Goal: Task Accomplishment & Management: Manage account settings

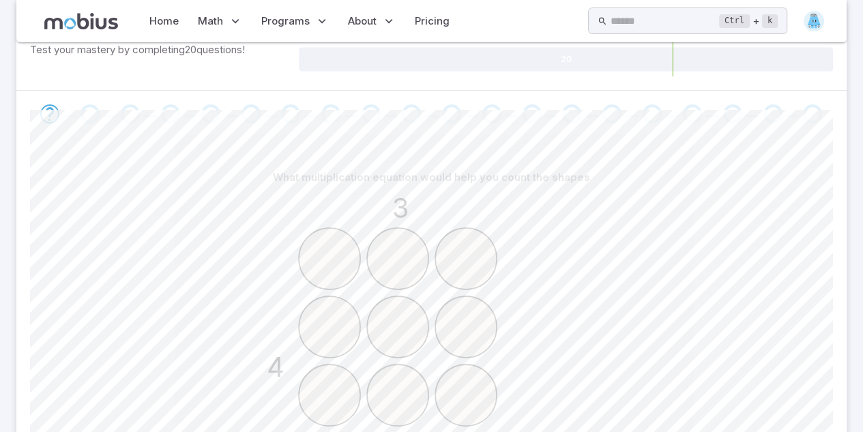
scroll to position [468, 0]
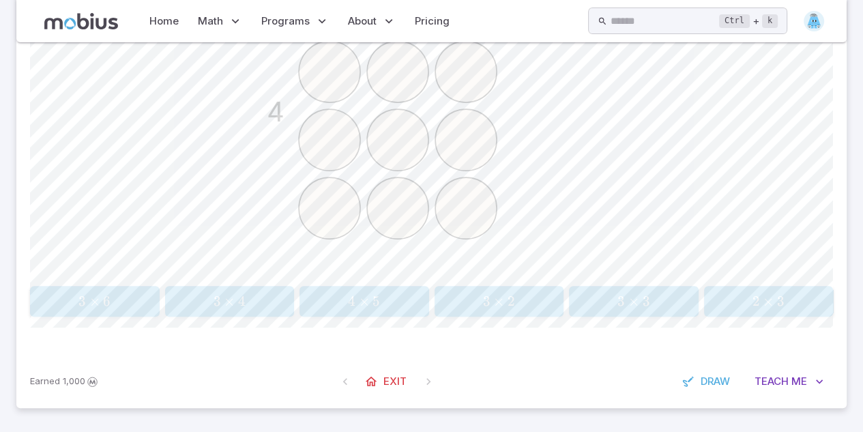
click at [501, 194] on icon "3 4" at bounding box center [431, 105] width 341 height 341
click at [214, 303] on span "3" at bounding box center [218, 301] width 8 height 17
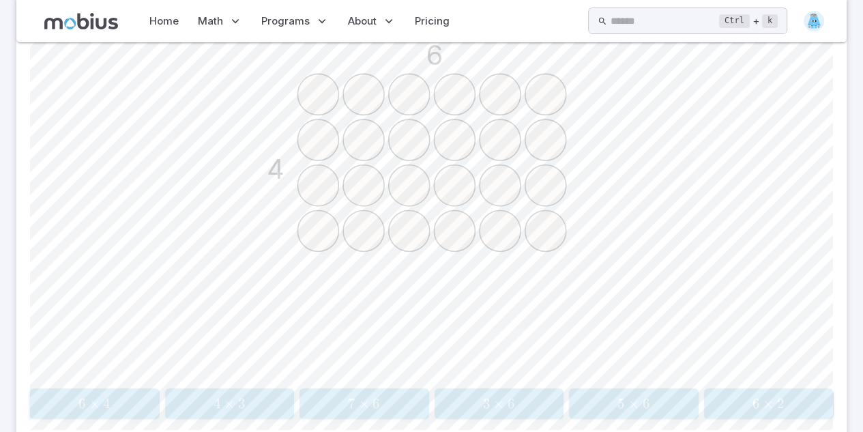
scroll to position [364, 0]
click at [104, 390] on button "6 × 4 6 \times 4 6 × 4" at bounding box center [95, 405] width 130 height 31
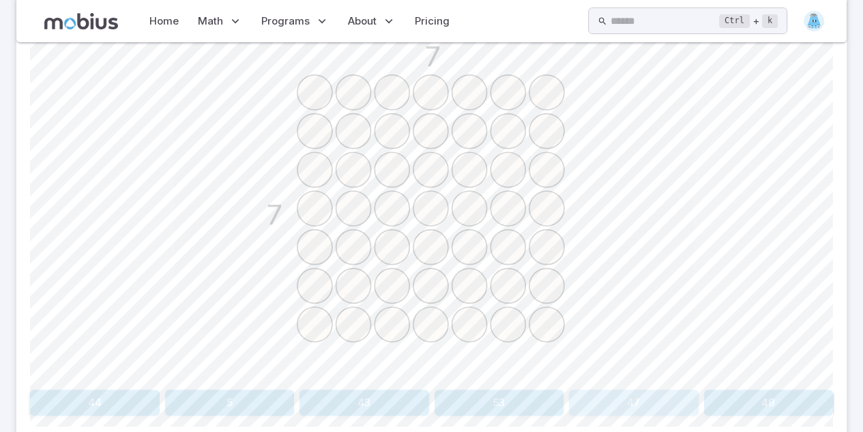
click at [645, 395] on button "47" at bounding box center [634, 403] width 130 height 26
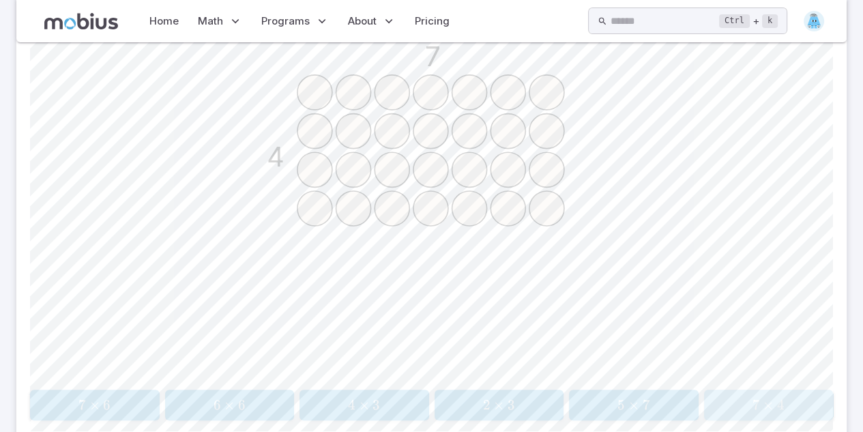
click at [711, 406] on span "7 × 4" at bounding box center [768, 404] width 121 height 17
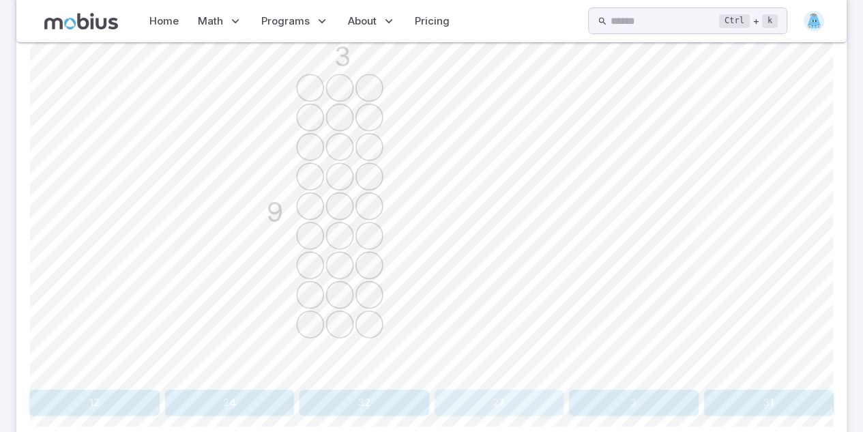
click at [493, 410] on button "27" at bounding box center [500, 403] width 130 height 26
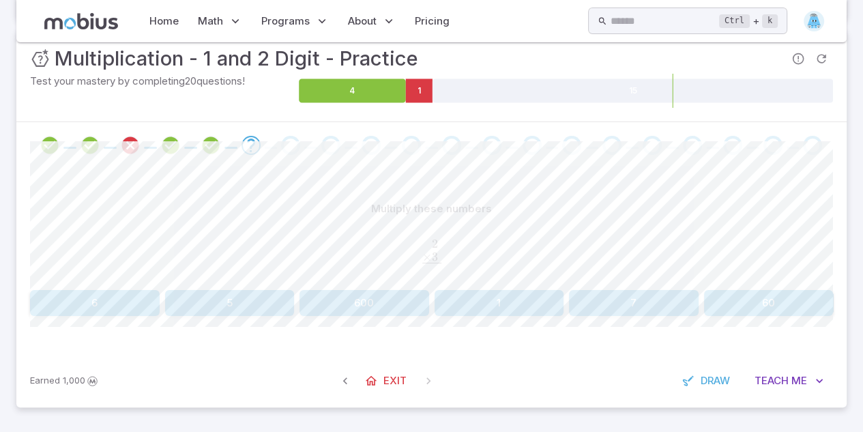
scroll to position [180, 0]
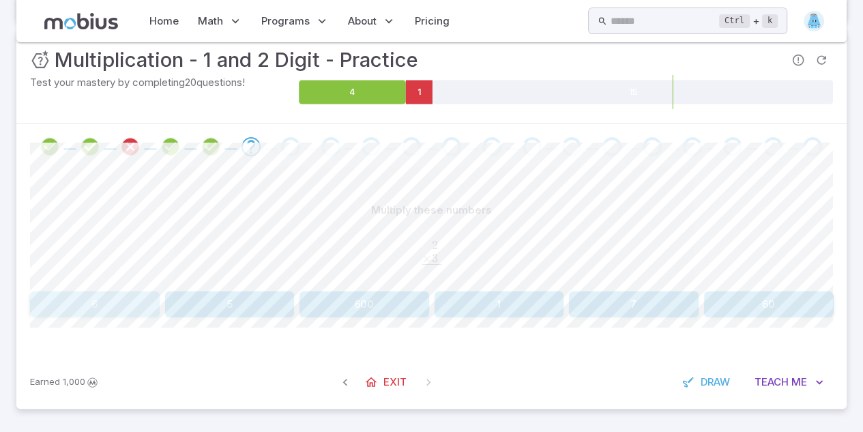
click at [109, 304] on button "6" at bounding box center [95, 304] width 130 height 26
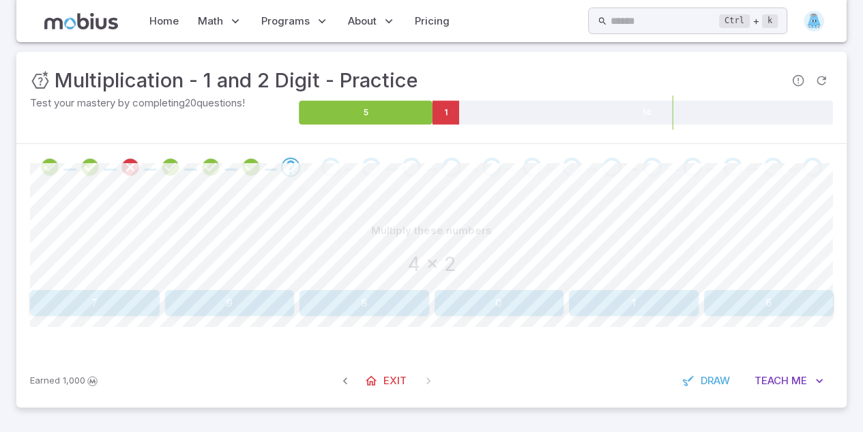
scroll to position [159, 0]
click at [357, 303] on button "8" at bounding box center [364, 304] width 130 height 26
click at [630, 311] on button "24" at bounding box center [634, 304] width 130 height 26
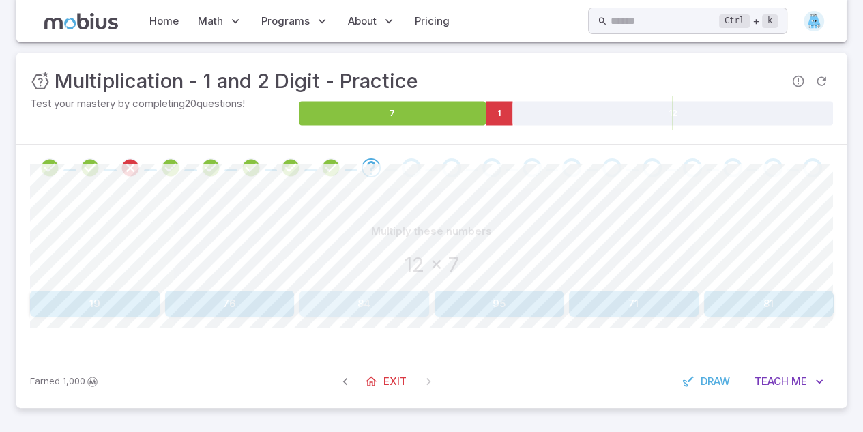
click at [322, 297] on button "84" at bounding box center [364, 304] width 130 height 26
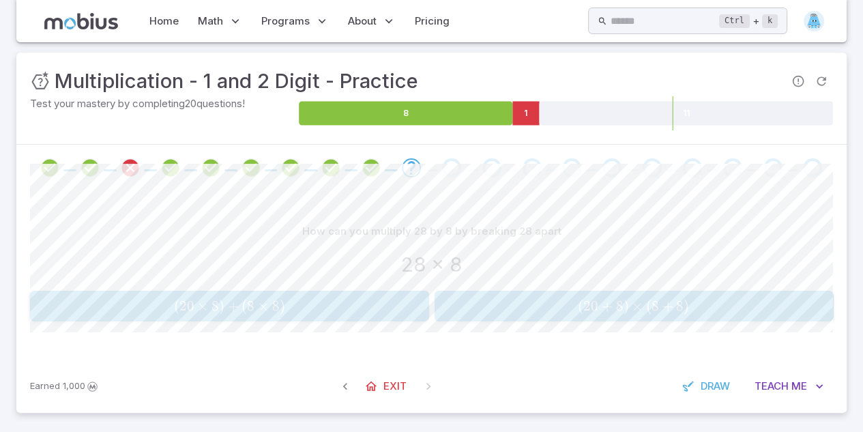
click at [357, 297] on span "( 20 × 8 ) + ( 8 × 8 )" at bounding box center [229, 305] width 390 height 17
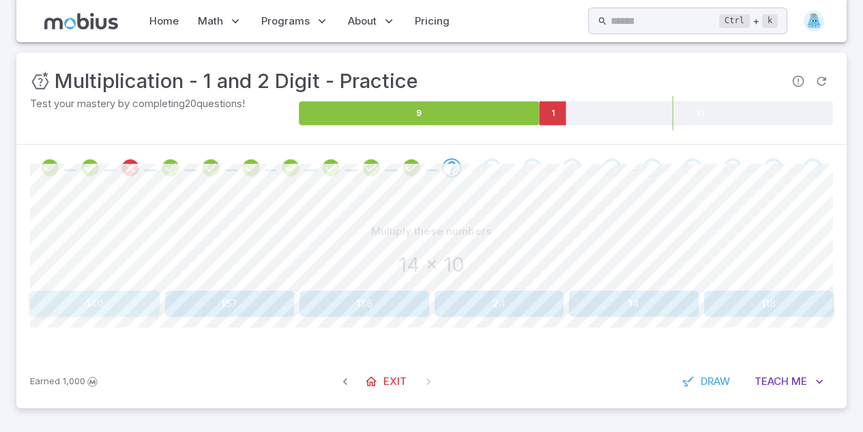
click at [115, 297] on button "140" at bounding box center [95, 304] width 130 height 26
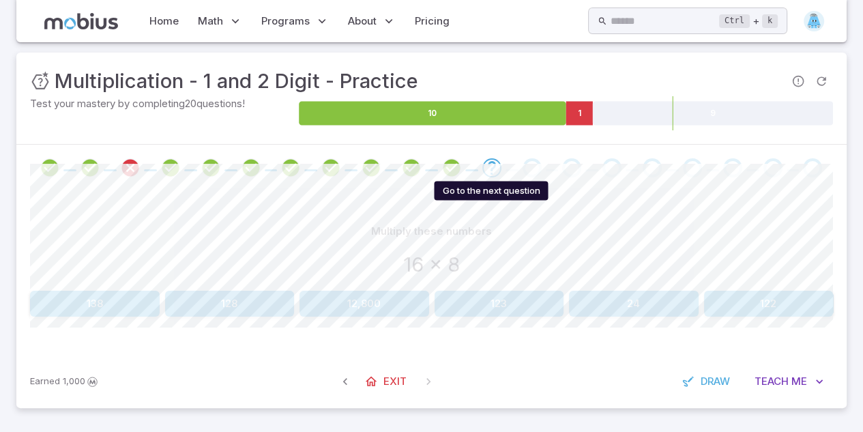
click at [494, 164] on icon "Go to the next question" at bounding box center [492, 168] width 16 height 16
click at [452, 168] on icon "Review your answer" at bounding box center [451, 168] width 20 height 20
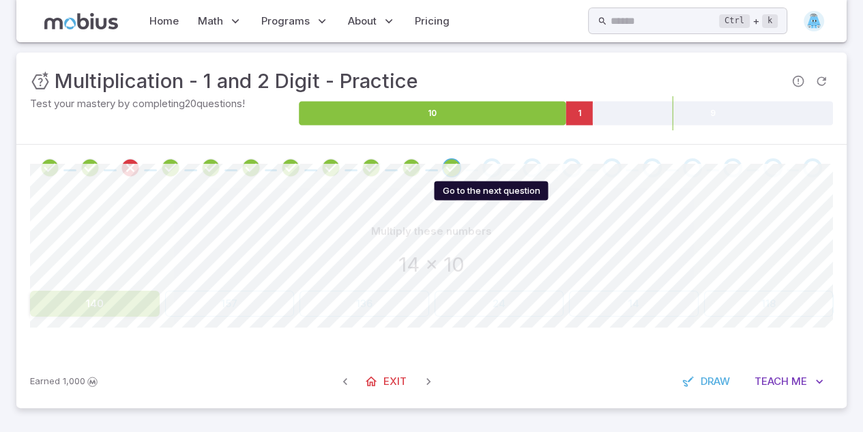
click at [493, 167] on div "Go to the next question" at bounding box center [491, 167] width 19 height 19
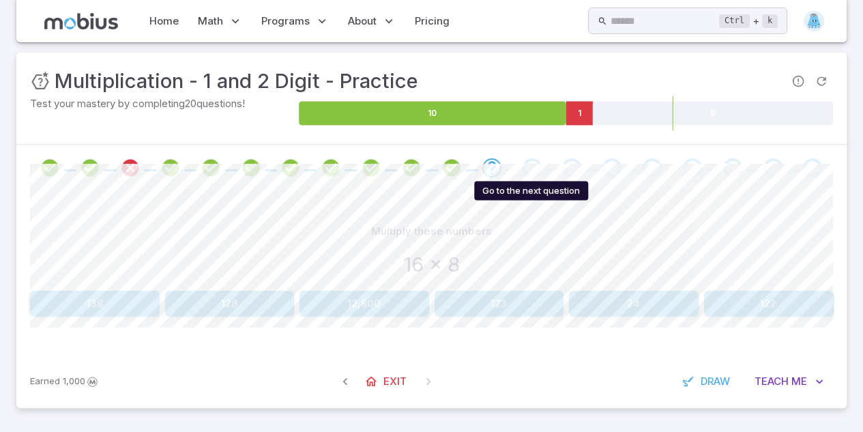
click at [531, 164] on div "Go to the next question" at bounding box center [532, 167] width 19 height 19
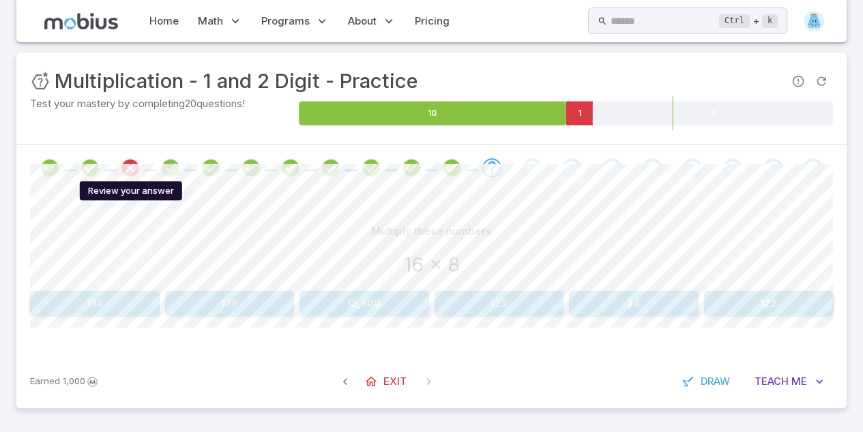
click at [122, 168] on icon "Review your answer" at bounding box center [130, 168] width 20 height 20
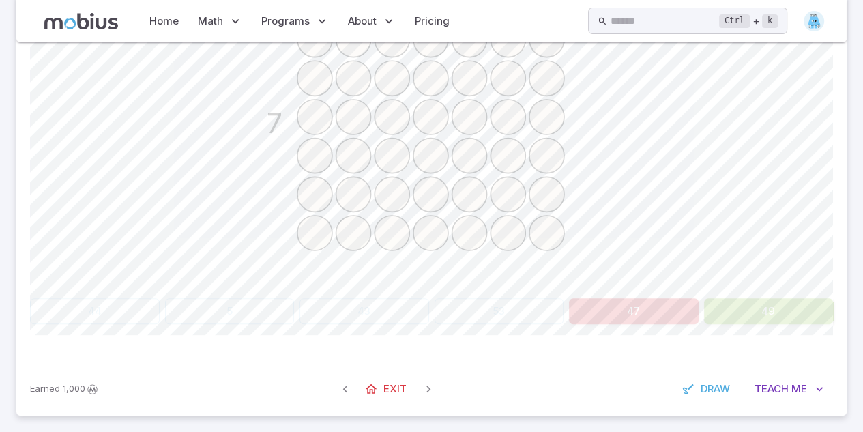
scroll to position [457, 0]
click at [776, 308] on button "49" at bounding box center [769, 310] width 130 height 26
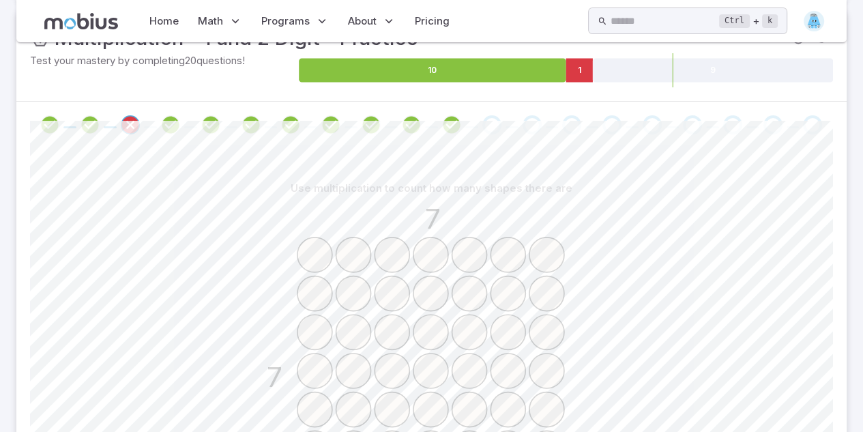
scroll to position [184, 0]
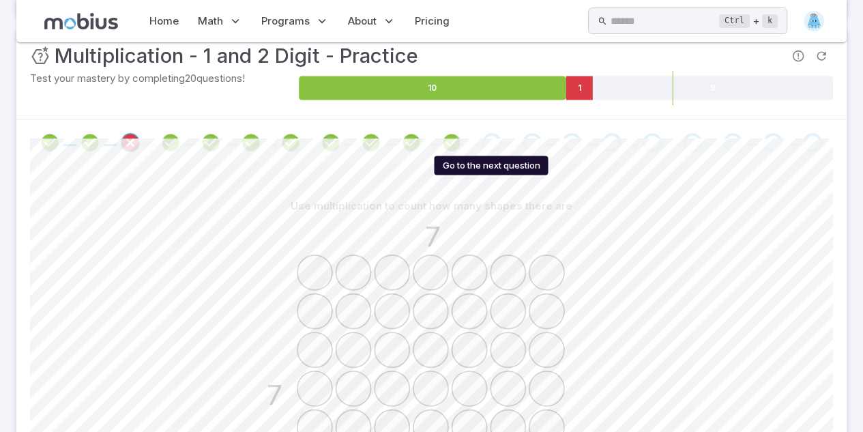
click at [497, 136] on div "Go to the next question" at bounding box center [491, 142] width 19 height 19
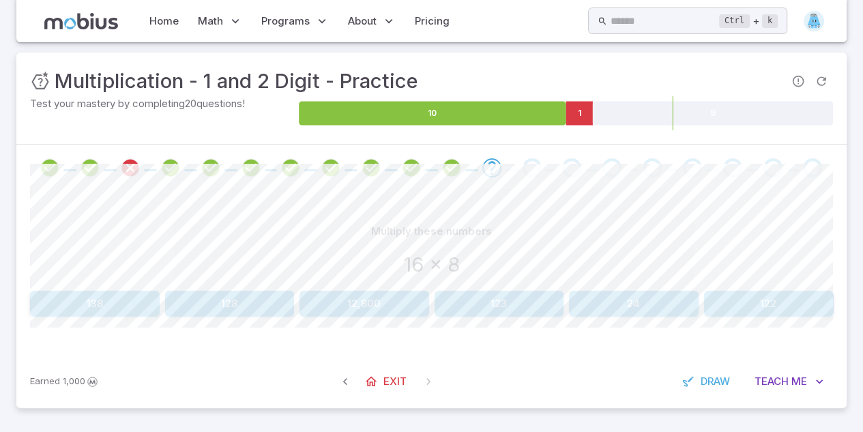
drag, startPoint x: 737, startPoint y: 300, endPoint x: 815, endPoint y: 177, distance: 145.3
click at [815, 177] on div at bounding box center [431, 168] width 830 height 46
drag, startPoint x: 760, startPoint y: 310, endPoint x: 810, endPoint y: 191, distance: 129.6
click at [810, 191] on div "Multiply these numbers 16 x 8 138 128 12,800 123 24 122 Canvas actions 100 % Ex…" at bounding box center [431, 273] width 803 height 164
click at [768, 312] on button "122" at bounding box center [769, 304] width 130 height 26
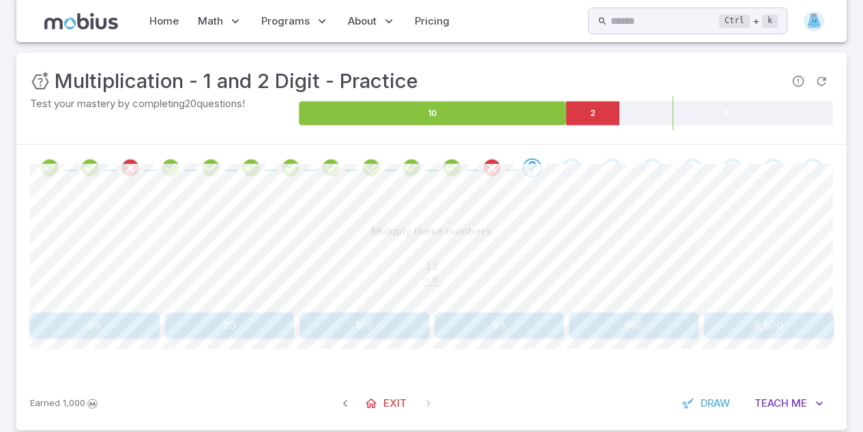
drag, startPoint x: 132, startPoint y: 319, endPoint x: 100, endPoint y: 326, distance: 32.3
click at [100, 326] on button "96" at bounding box center [95, 325] width 130 height 26
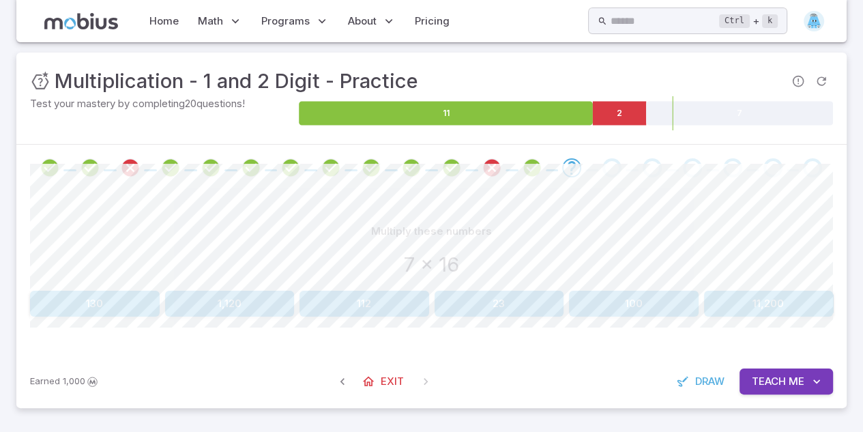
drag, startPoint x: 111, startPoint y: 298, endPoint x: 124, endPoint y: 323, distance: 28.1
click at [124, 323] on div "Multiply these numbers 7 x 16 130 1,120 112 23 100 11,200 Canvas actions 100 % …" at bounding box center [431, 273] width 803 height 164
click at [124, 291] on button "130" at bounding box center [95, 304] width 130 height 26
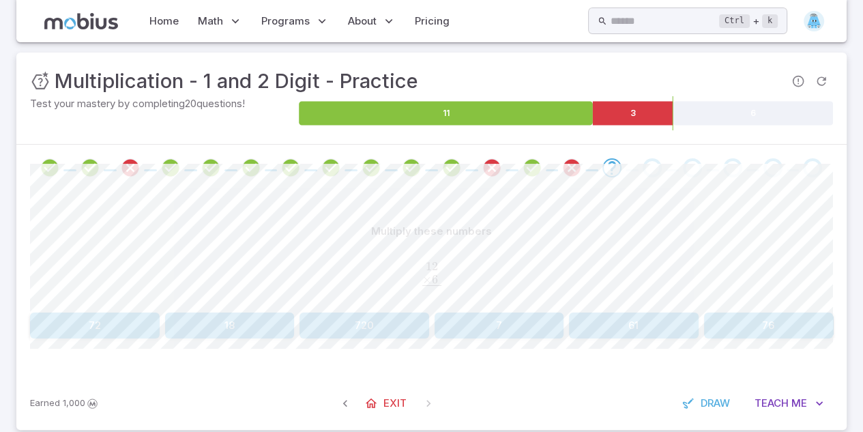
click at [97, 314] on button "72" at bounding box center [95, 325] width 130 height 26
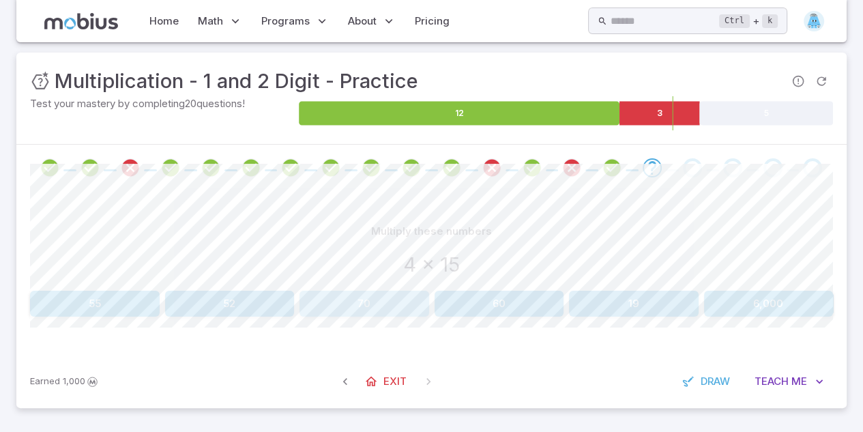
click at [342, 302] on button "70" at bounding box center [364, 304] width 130 height 26
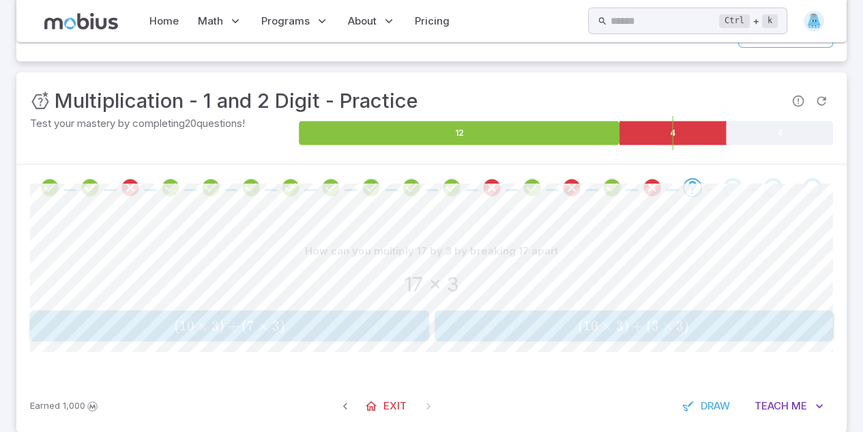
scroll to position [164, 0]
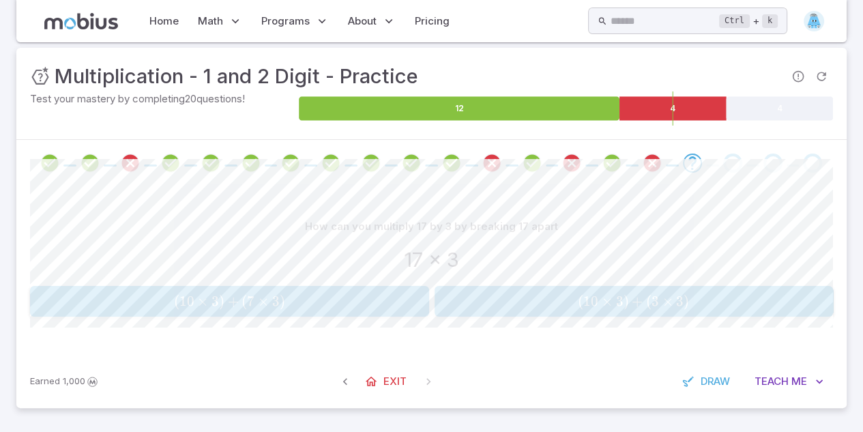
click at [441, 305] on span "( 10 × 3 ) + ( 3 × 3 )" at bounding box center [634, 301] width 390 height 17
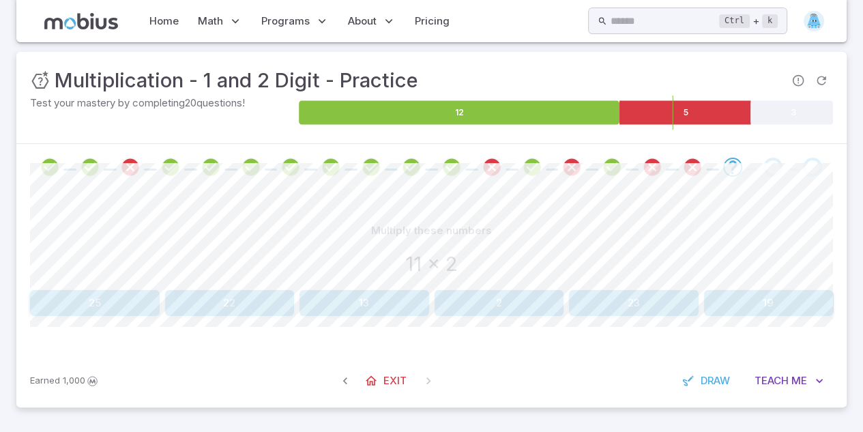
scroll to position [159, 0]
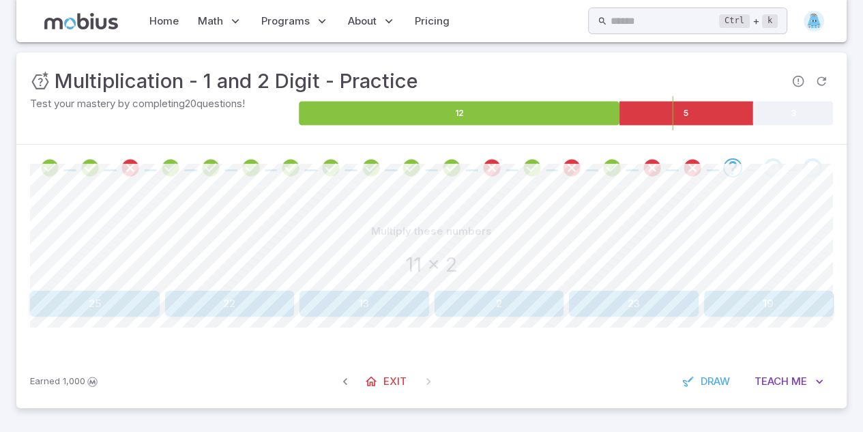
click at [265, 302] on button "22" at bounding box center [230, 304] width 130 height 26
click at [768, 312] on button "38" at bounding box center [769, 304] width 130 height 26
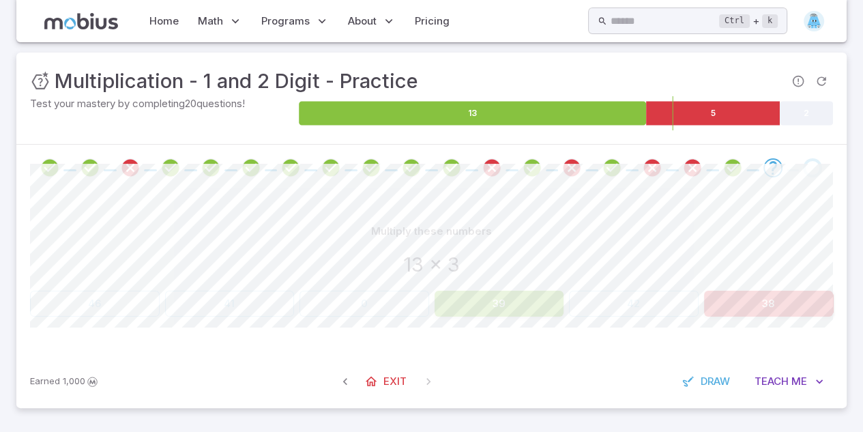
click at [527, 304] on button "39" at bounding box center [500, 304] width 130 height 26
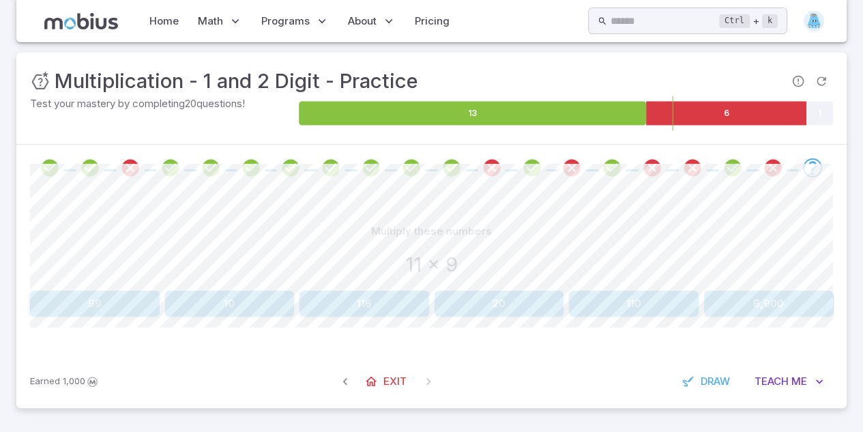
click at [136, 295] on button "99" at bounding box center [95, 304] width 130 height 26
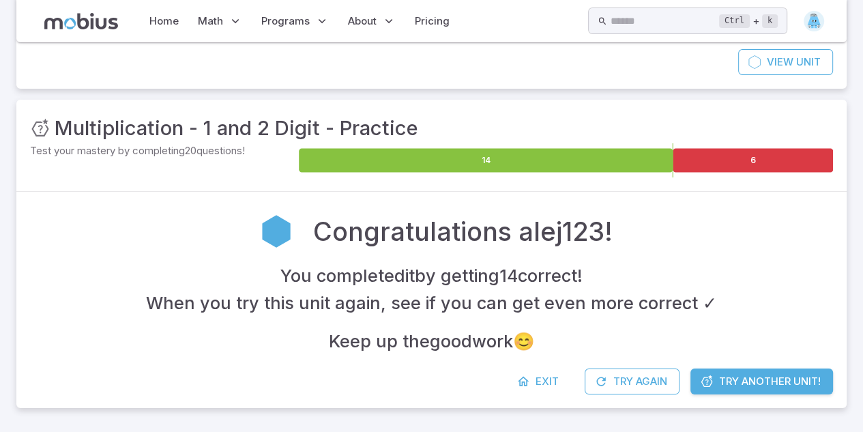
scroll to position [111, 0]
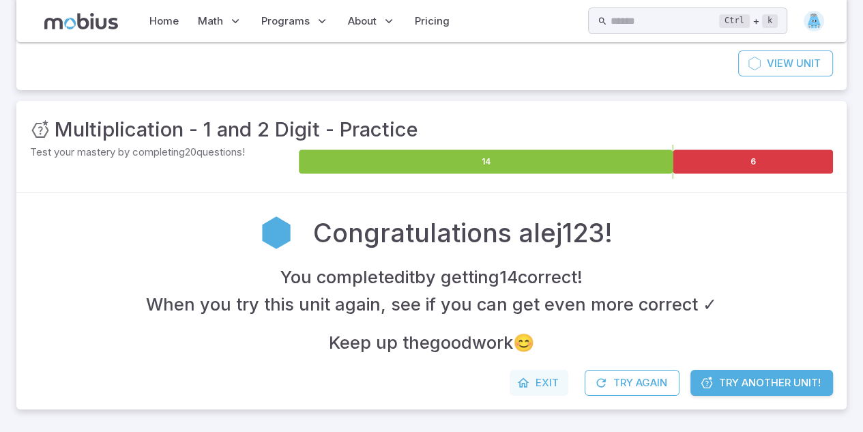
click at [529, 379] on link "Exit" at bounding box center [539, 383] width 59 height 26
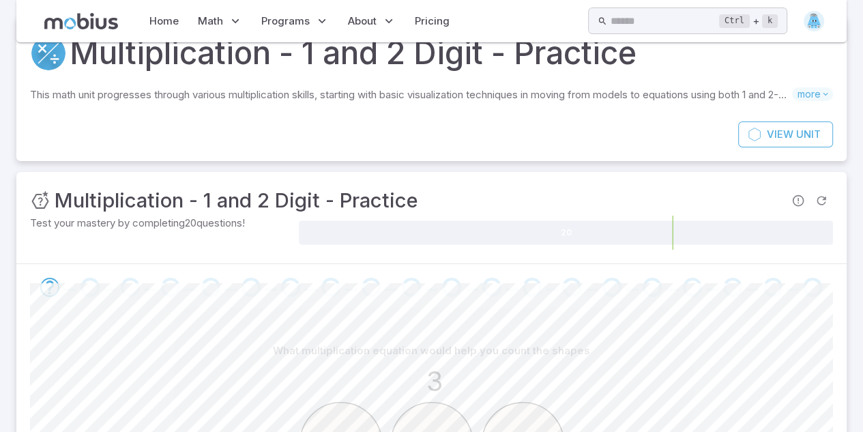
scroll to position [40, 0]
click at [795, 125] on link "View Unit" at bounding box center [785, 134] width 95 height 26
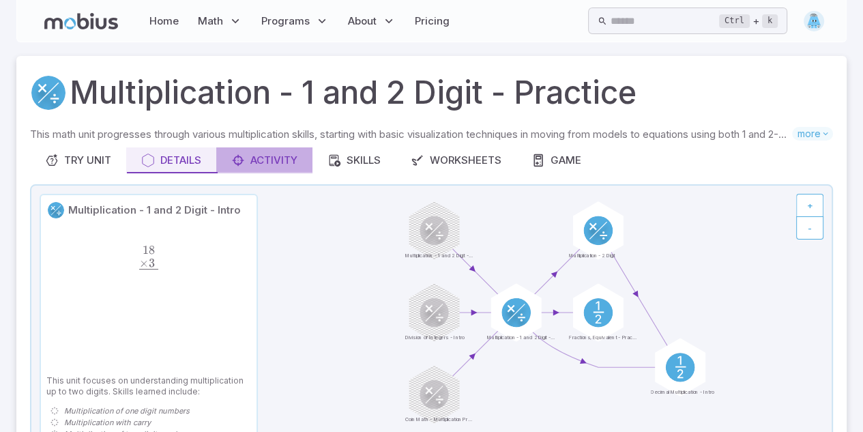
click at [247, 165] on div "Activity" at bounding box center [264, 160] width 66 height 15
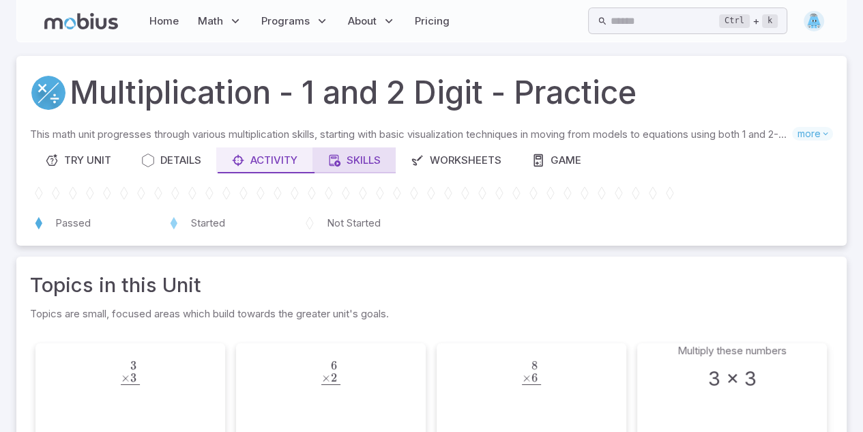
click at [371, 156] on div "Skills" at bounding box center [353, 160] width 53 height 15
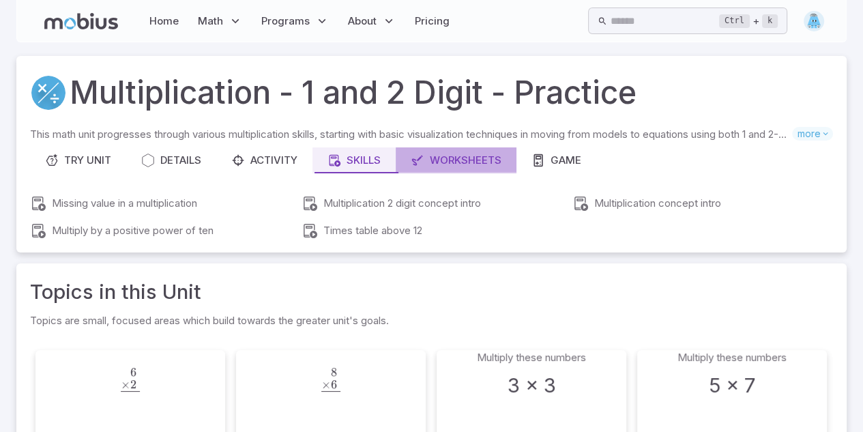
click at [411, 163] on button "Worksheets" at bounding box center [456, 160] width 121 height 26
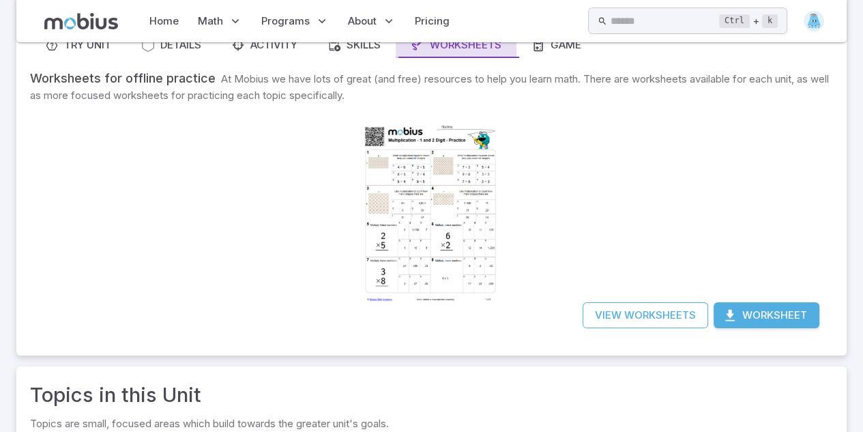
scroll to position [115, 0]
click at [561, 55] on button "Game" at bounding box center [556, 46] width 80 height 26
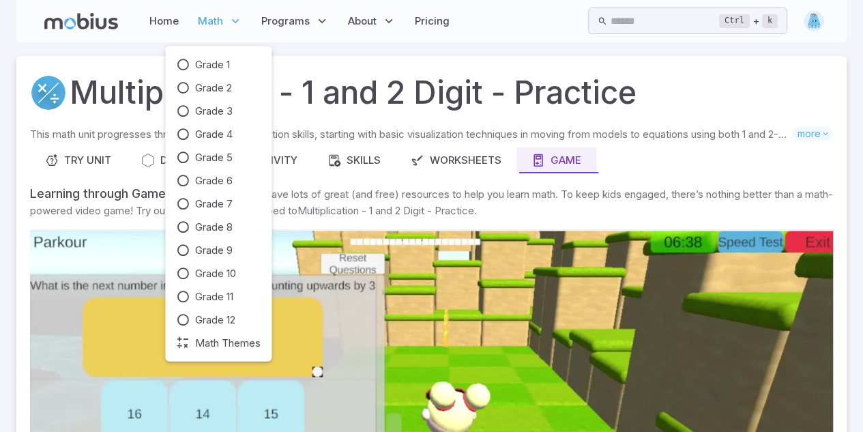
click at [225, 20] on p "Math" at bounding box center [220, 20] width 53 height 31
click at [206, 212] on div "Grade 1 Grade 2 Grade 3 Grade 4 Grade 5 Grade 6 Grade 7 Grade 8 Grade 9 Grade 1…" at bounding box center [218, 203] width 85 height 293
click at [204, 206] on span "Grade 7" at bounding box center [214, 203] width 38 height 15
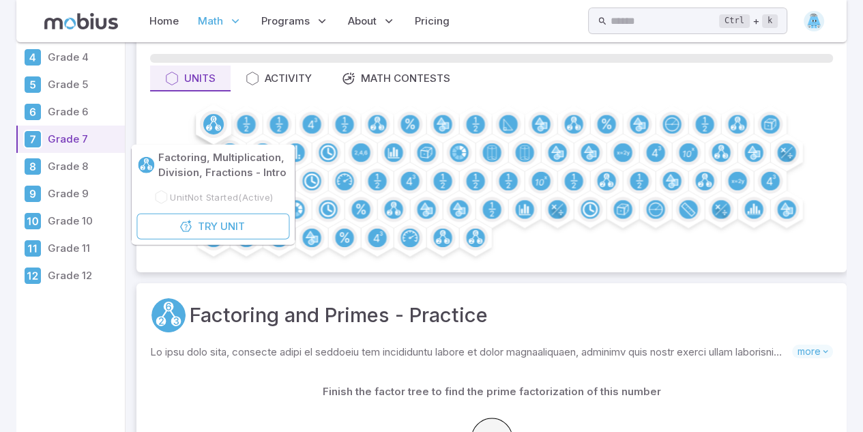
scroll to position [59, 0]
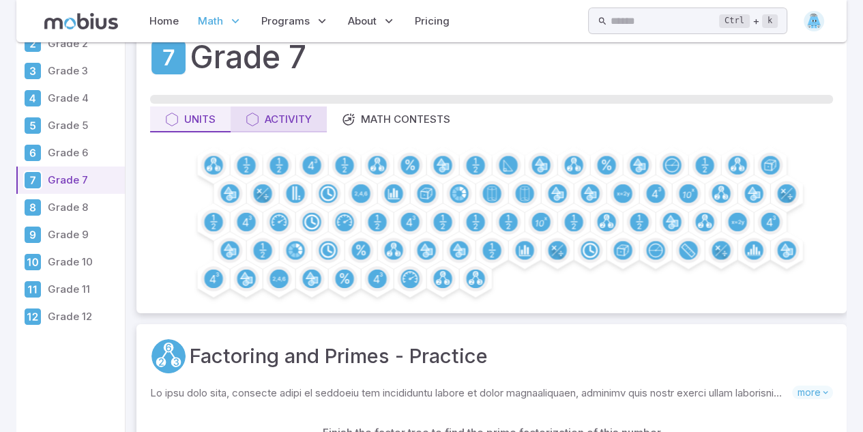
click at [295, 112] on div "Activity" at bounding box center [279, 119] width 66 height 15
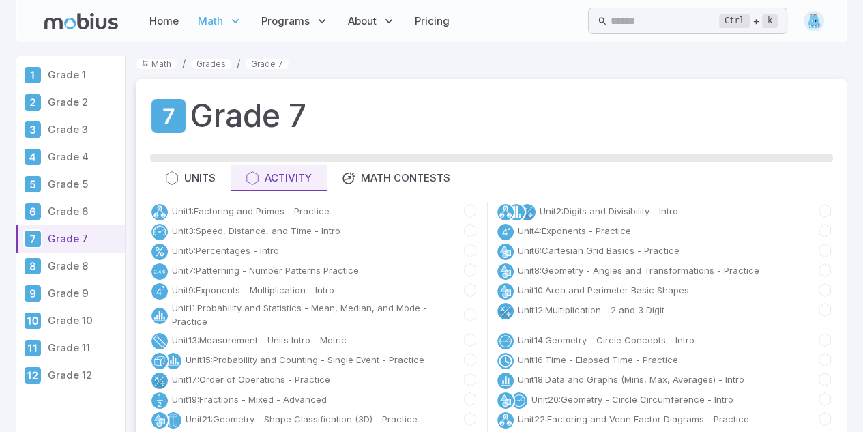
click at [802, 31] on div "Ctrl + k ​" at bounding box center [706, 21] width 236 height 27
click at [812, 18] on img at bounding box center [814, 21] width 20 height 20
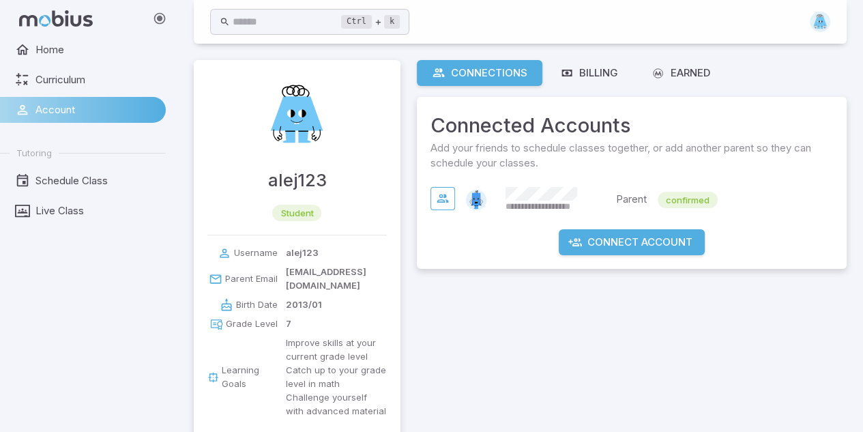
scroll to position [1, 0]
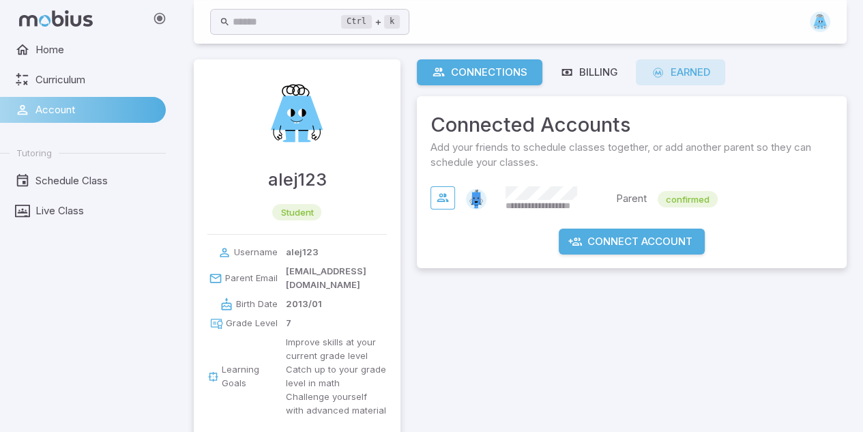
click at [663, 79] on div "Earned" at bounding box center [680, 72] width 59 height 15
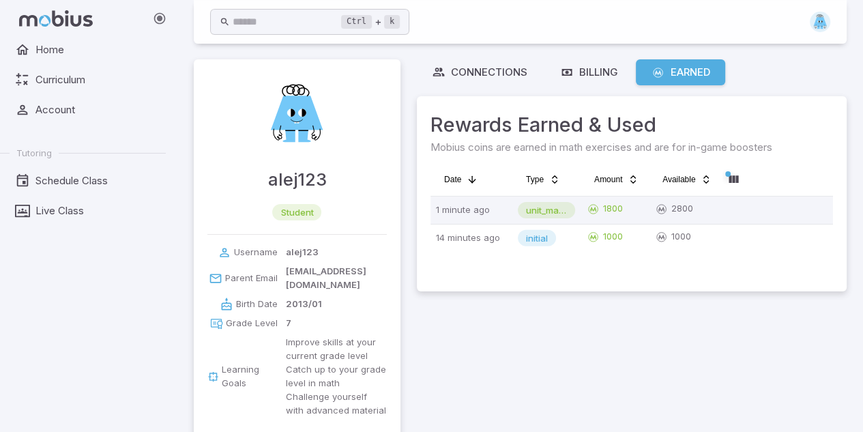
click at [543, 207] on span "unit_mastery" at bounding box center [546, 210] width 57 height 14
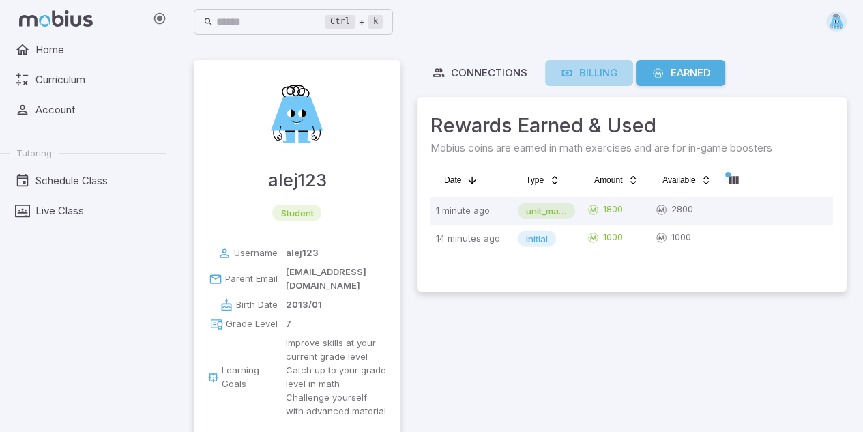
click at [598, 63] on link "Billing" at bounding box center [589, 73] width 88 height 26
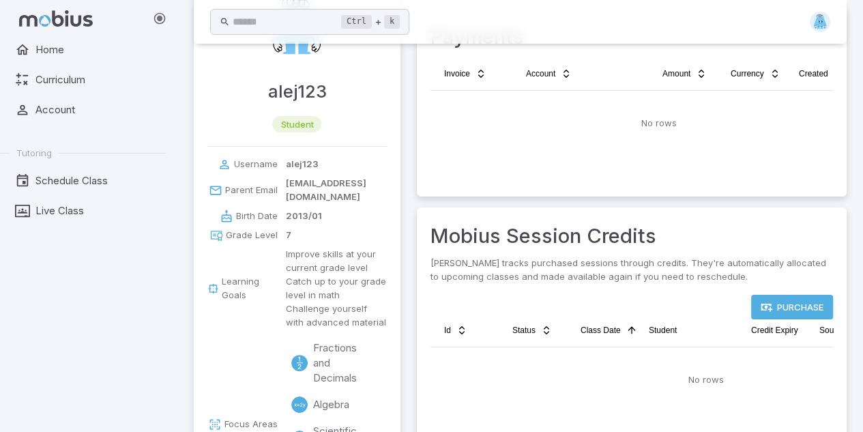
scroll to position [91, 0]
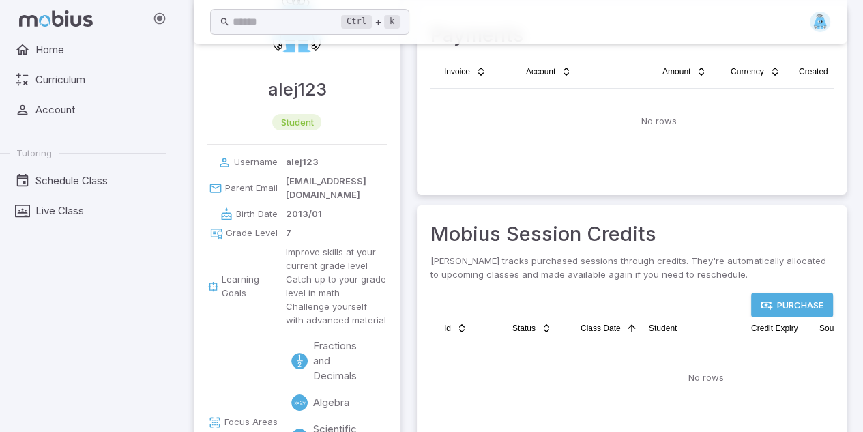
click at [786, 299] on link "Purchase" at bounding box center [792, 305] width 82 height 25
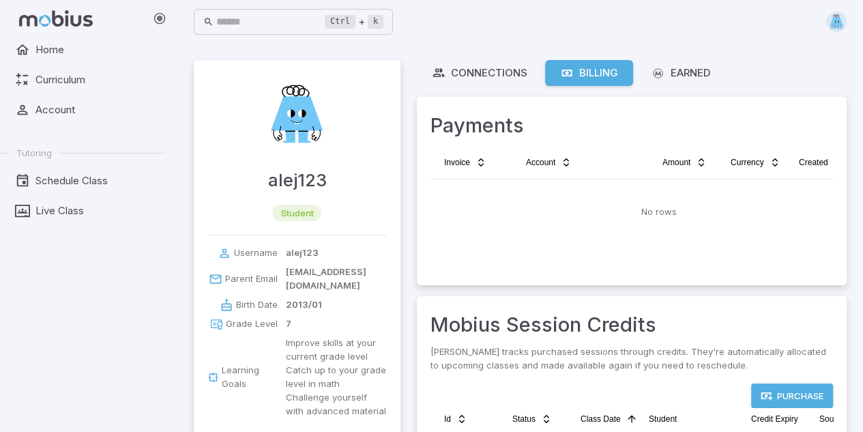
click at [308, 128] on img at bounding box center [297, 115] width 82 height 82
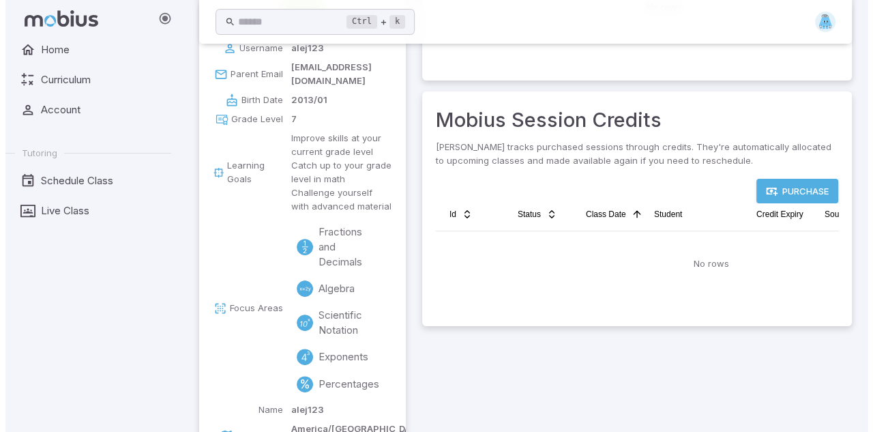
scroll to position [265, 0]
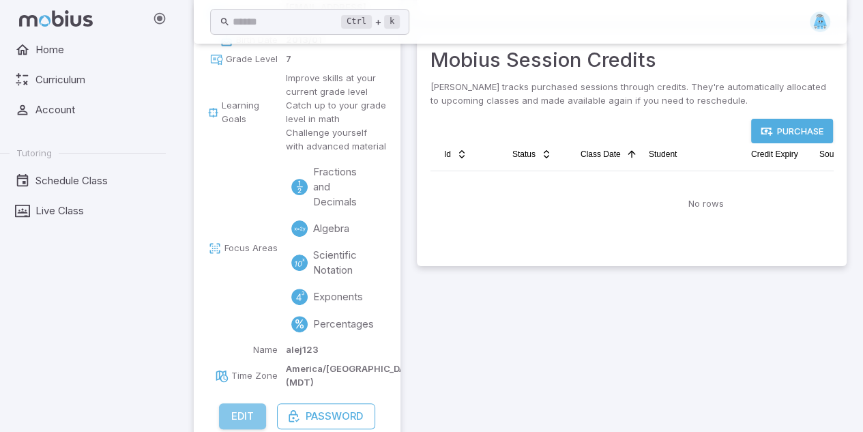
click at [242, 403] on button "Edit" at bounding box center [242, 416] width 47 height 26
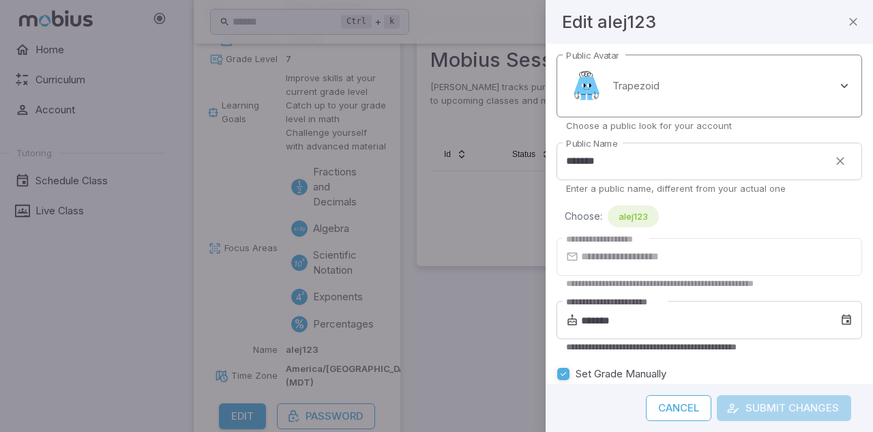
click at [641, 86] on body "**********" at bounding box center [436, 97] width 873 height 724
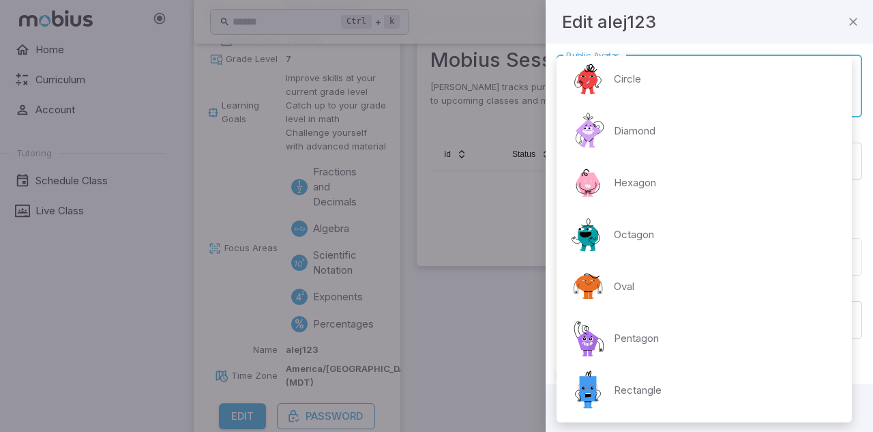
scroll to position [0, 0]
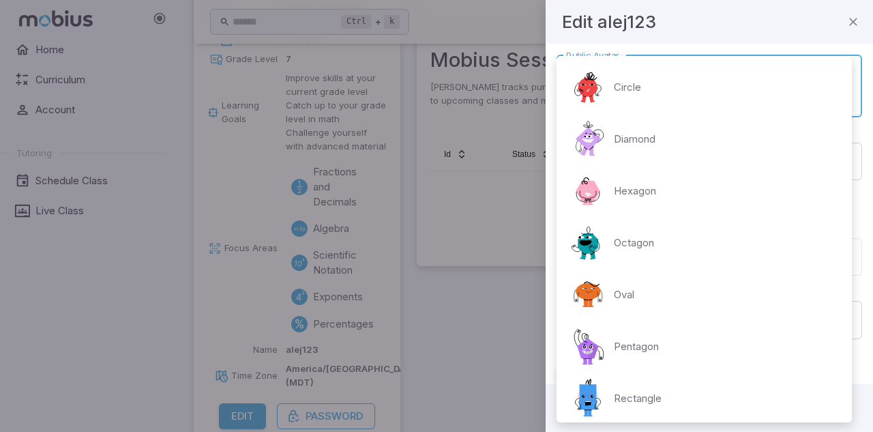
click at [604, 252] on img at bounding box center [588, 242] width 41 height 41
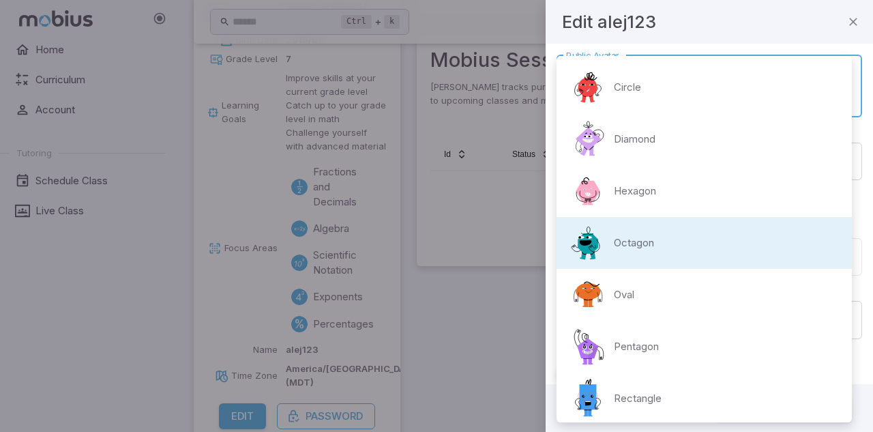
click at [610, 100] on body "**********" at bounding box center [436, 97] width 873 height 724
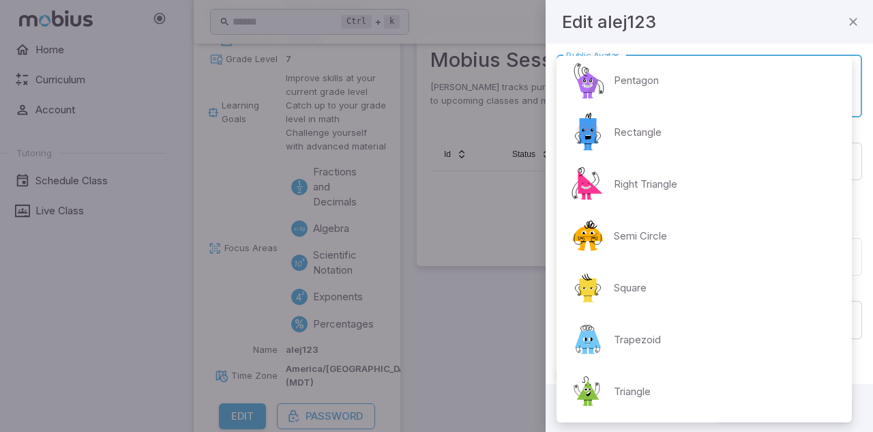
click at [596, 357] on img at bounding box center [588, 339] width 41 height 41
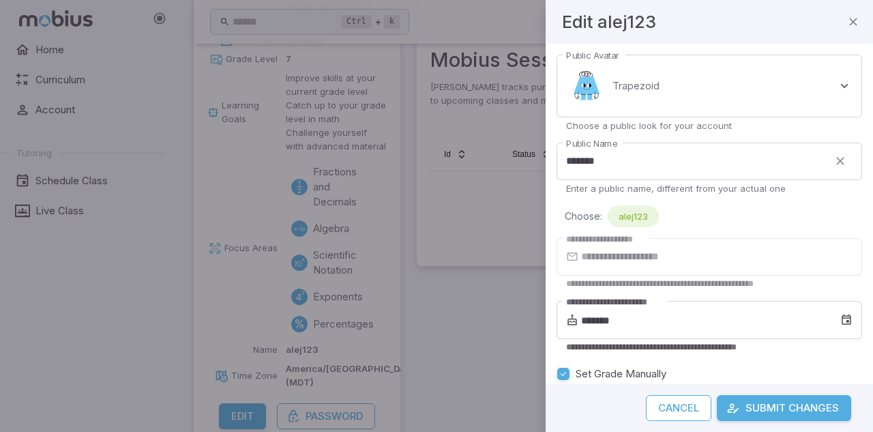
click at [408, 282] on div at bounding box center [436, 216] width 873 height 432
click at [693, 88] on body "**********" at bounding box center [436, 97] width 873 height 724
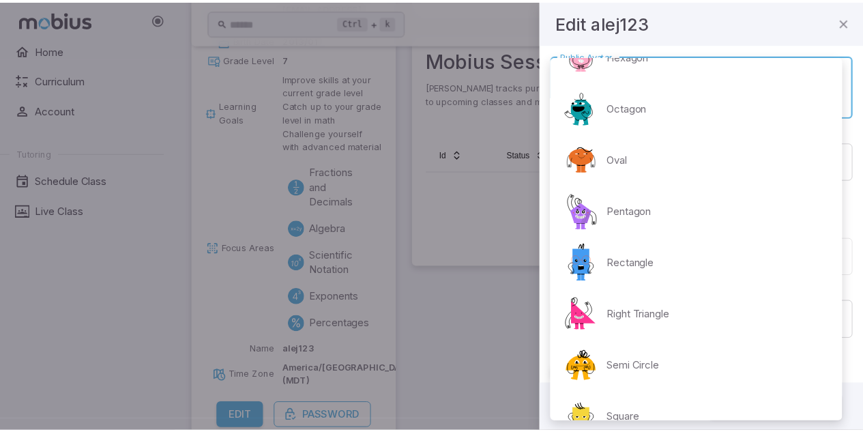
scroll to position [120, 0]
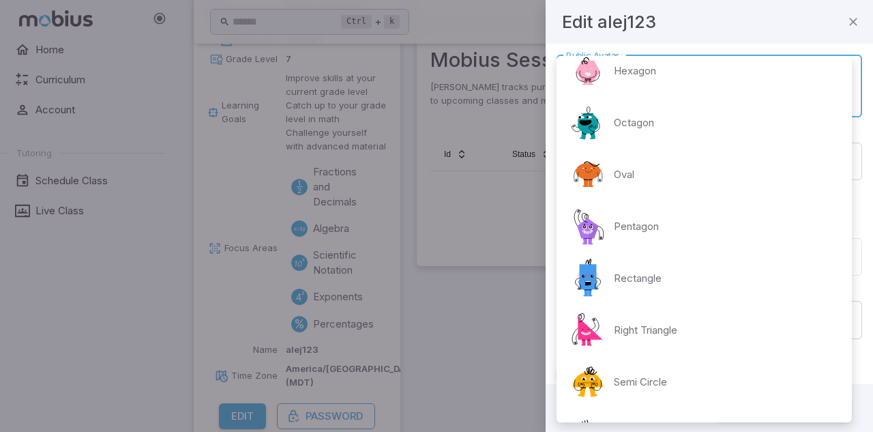
click at [628, 175] on p "Oval" at bounding box center [624, 174] width 20 height 15
type input "**********"
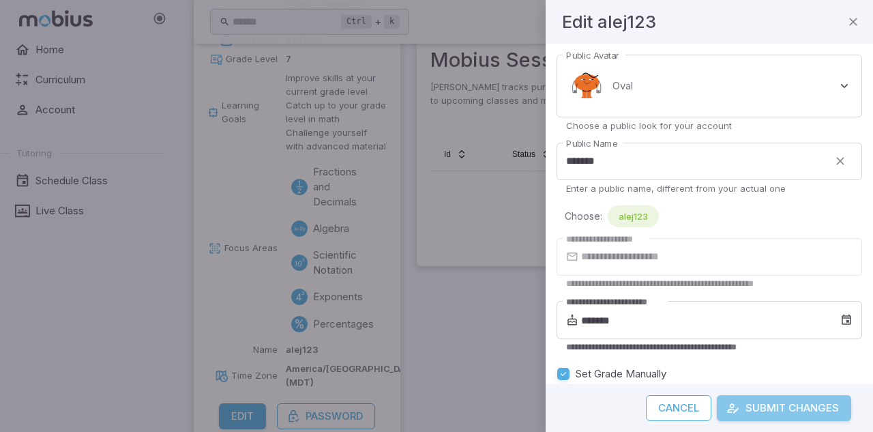
click at [782, 412] on button "Submit Changes" at bounding box center [784, 408] width 134 height 26
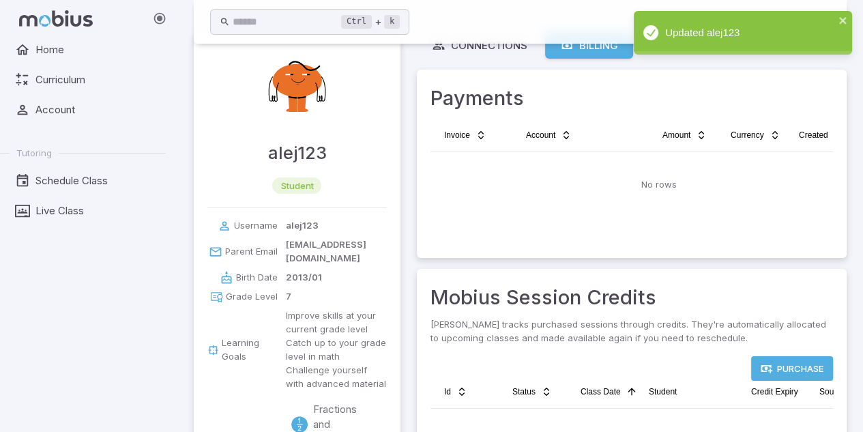
scroll to position [0, 0]
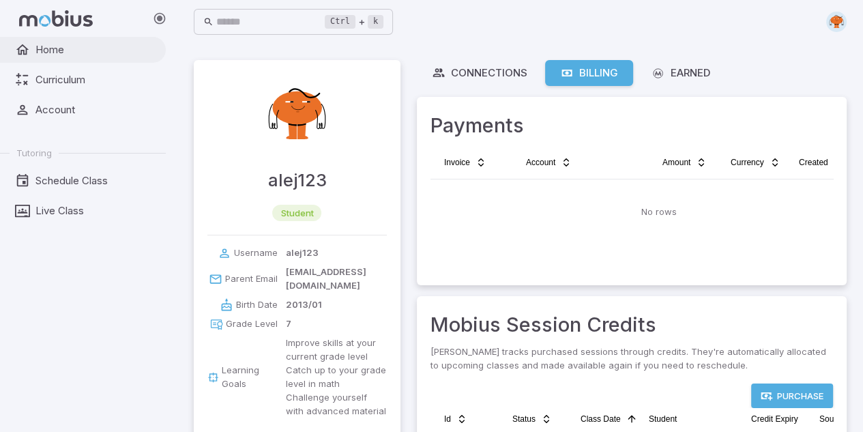
click at [70, 53] on span "Home" at bounding box center [95, 49] width 121 height 15
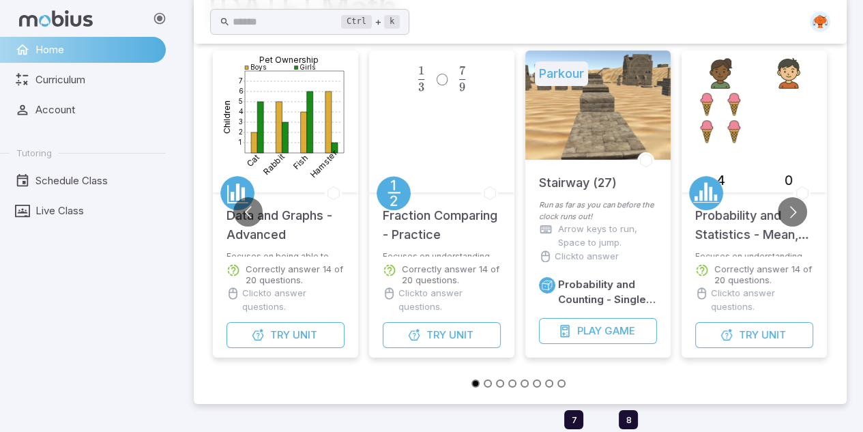
scroll to position [89, 0]
click at [790, 217] on button "Go to next slide" at bounding box center [792, 210] width 29 height 29
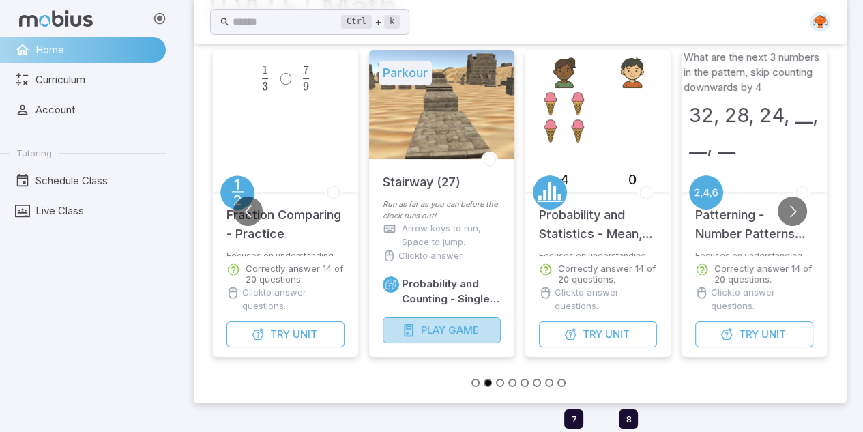
click at [447, 329] on button "Play Game" at bounding box center [442, 330] width 118 height 26
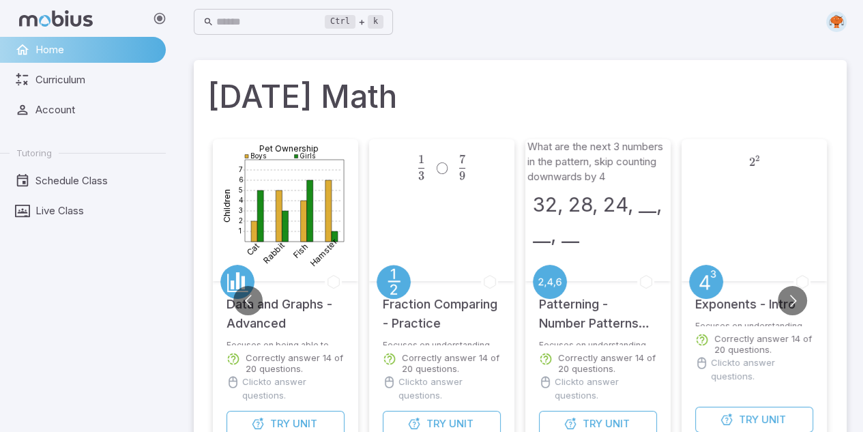
click at [66, 49] on span "Home" at bounding box center [95, 49] width 121 height 15
click at [840, 22] on img at bounding box center [836, 22] width 20 height 20
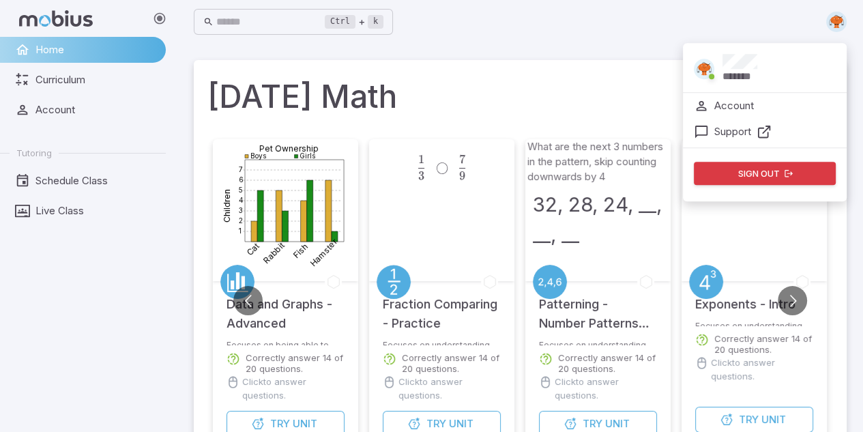
click at [799, 170] on button "Sign out" at bounding box center [765, 173] width 142 height 23
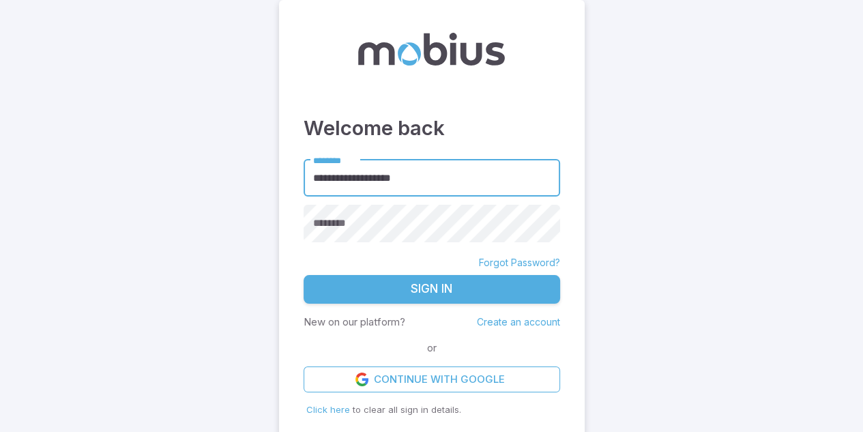
click at [405, 173] on input "**********" at bounding box center [432, 179] width 256 height 38
type input "******"
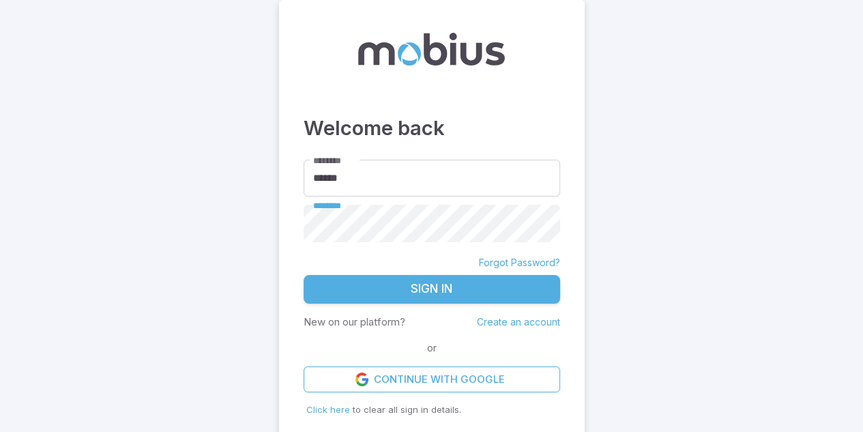
click at [304, 275] on button "Sign In" at bounding box center [432, 289] width 256 height 29
